Goal: Task Accomplishment & Management: Manage account settings

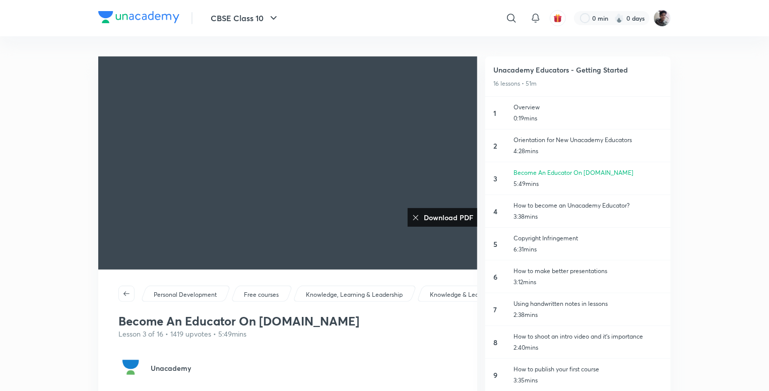
click at [562, 117] on p "0:19mins" at bounding box center [587, 118] width 149 height 9
drag, startPoint x: 238, startPoint y: 11, endPoint x: 222, endPoint y: 22, distance: 19.3
click at [222, 22] on button "CBSE Class 10" at bounding box center [245, 18] width 81 height 20
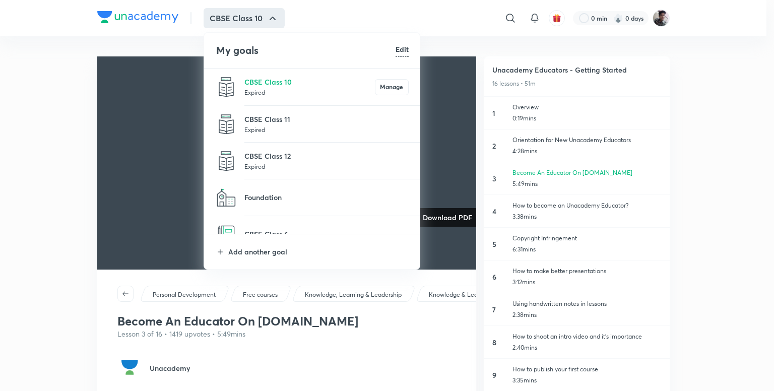
click at [222, 22] on div at bounding box center [387, 195] width 774 height 391
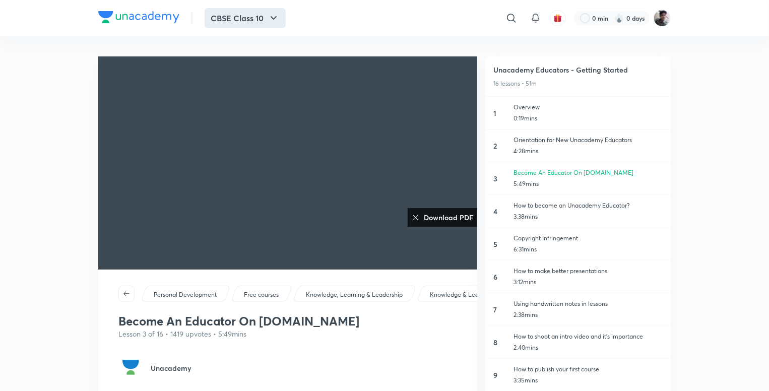
click at [222, 22] on button "CBSE Class 10" at bounding box center [245, 18] width 81 height 20
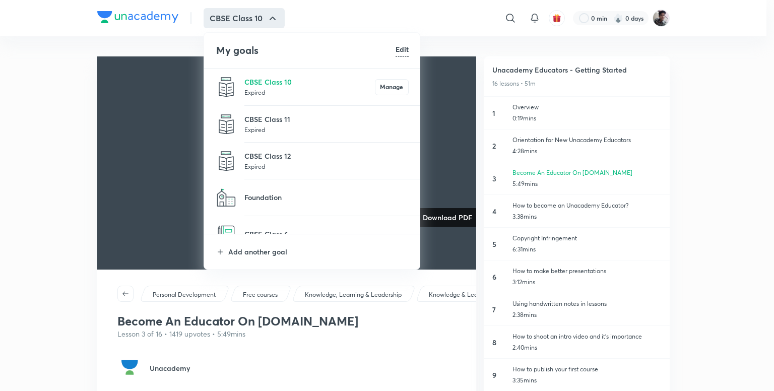
scroll to position [18, 0]
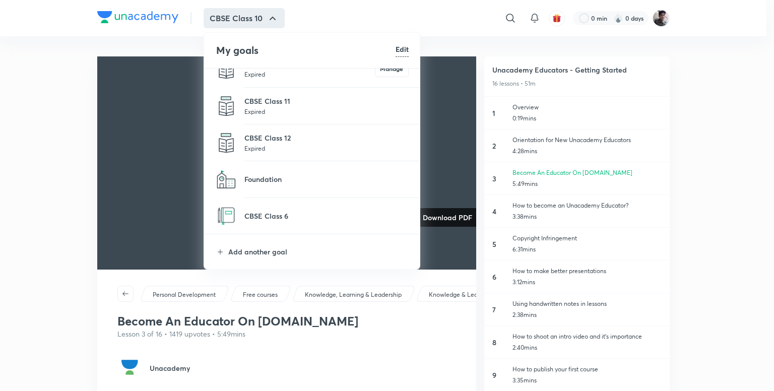
click at [403, 45] on h6 "Edit" at bounding box center [401, 49] width 13 height 11
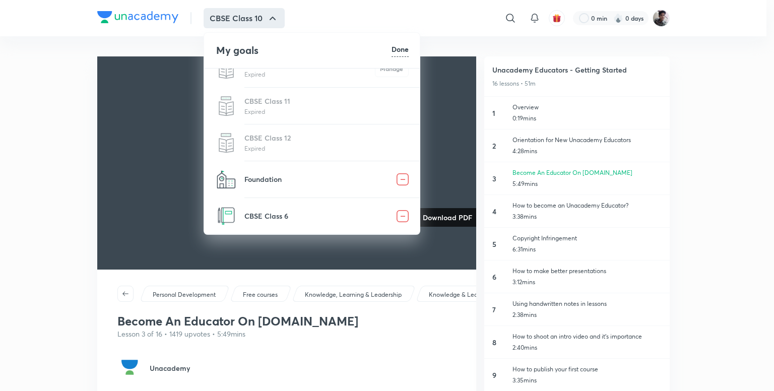
click at [399, 211] on img at bounding box center [402, 216] width 12 height 12
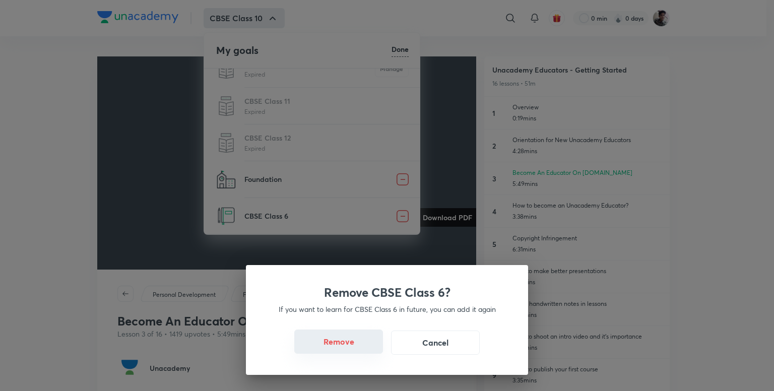
click at [362, 343] on button "Remove" at bounding box center [338, 341] width 89 height 24
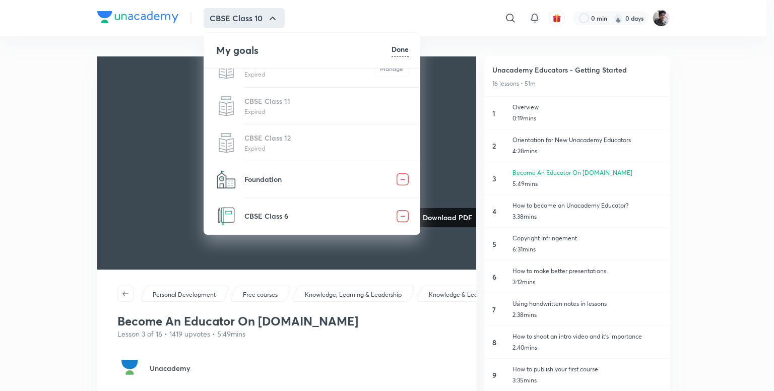
click at [356, 343] on div "Remove ? If you want to learn for in future, you can add it again Remove Cancel" at bounding box center [387, 195] width 774 height 391
click at [57, 112] on div at bounding box center [387, 195] width 774 height 391
